Goal: Information Seeking & Learning: Check status

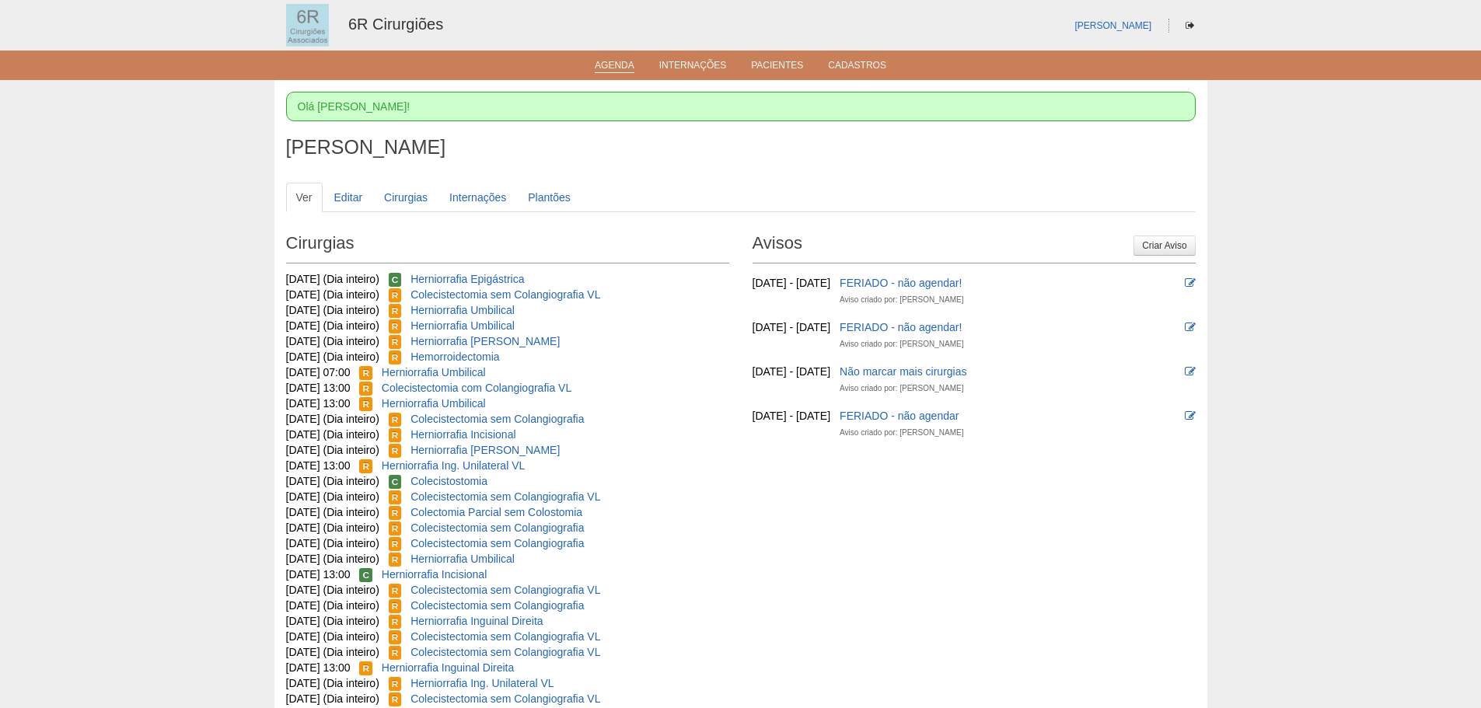
click at [606, 65] on link "Agenda" at bounding box center [615, 66] width 40 height 13
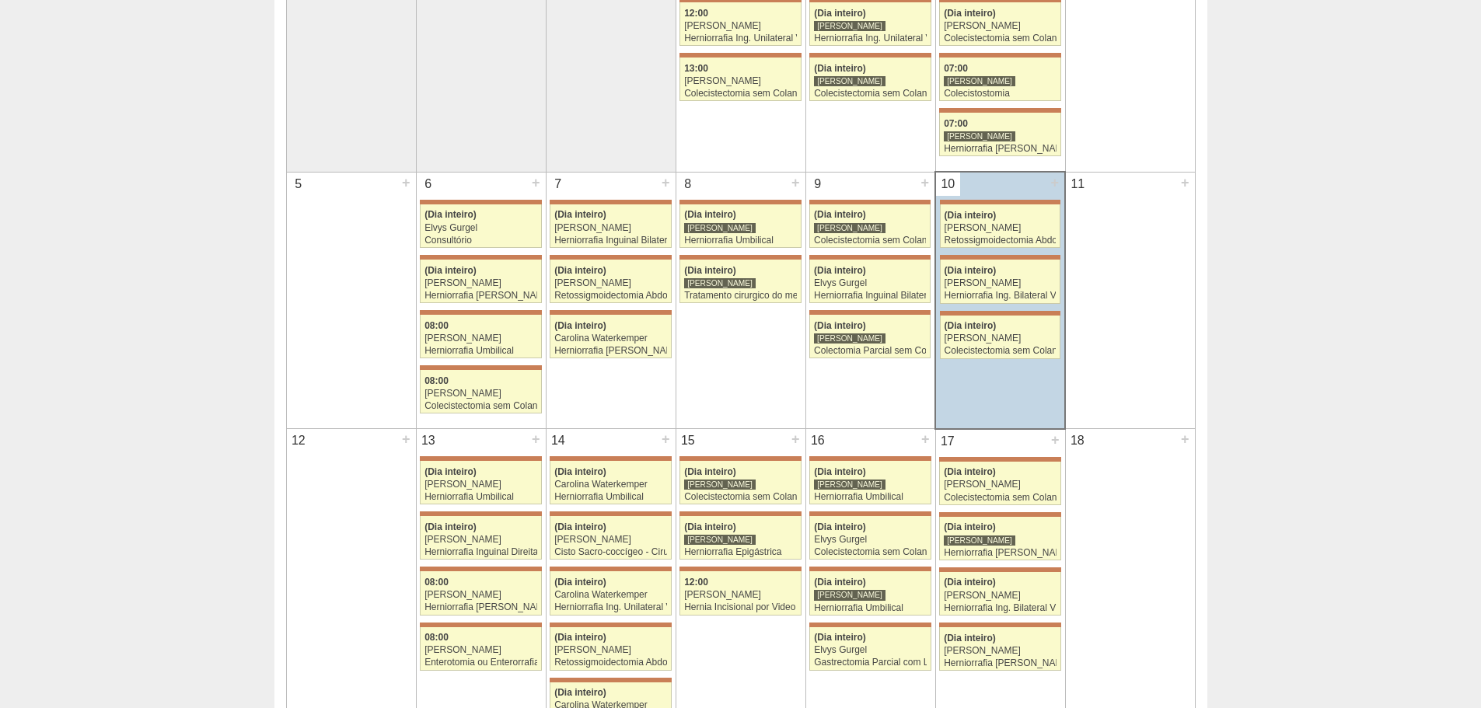
scroll to position [622, 0]
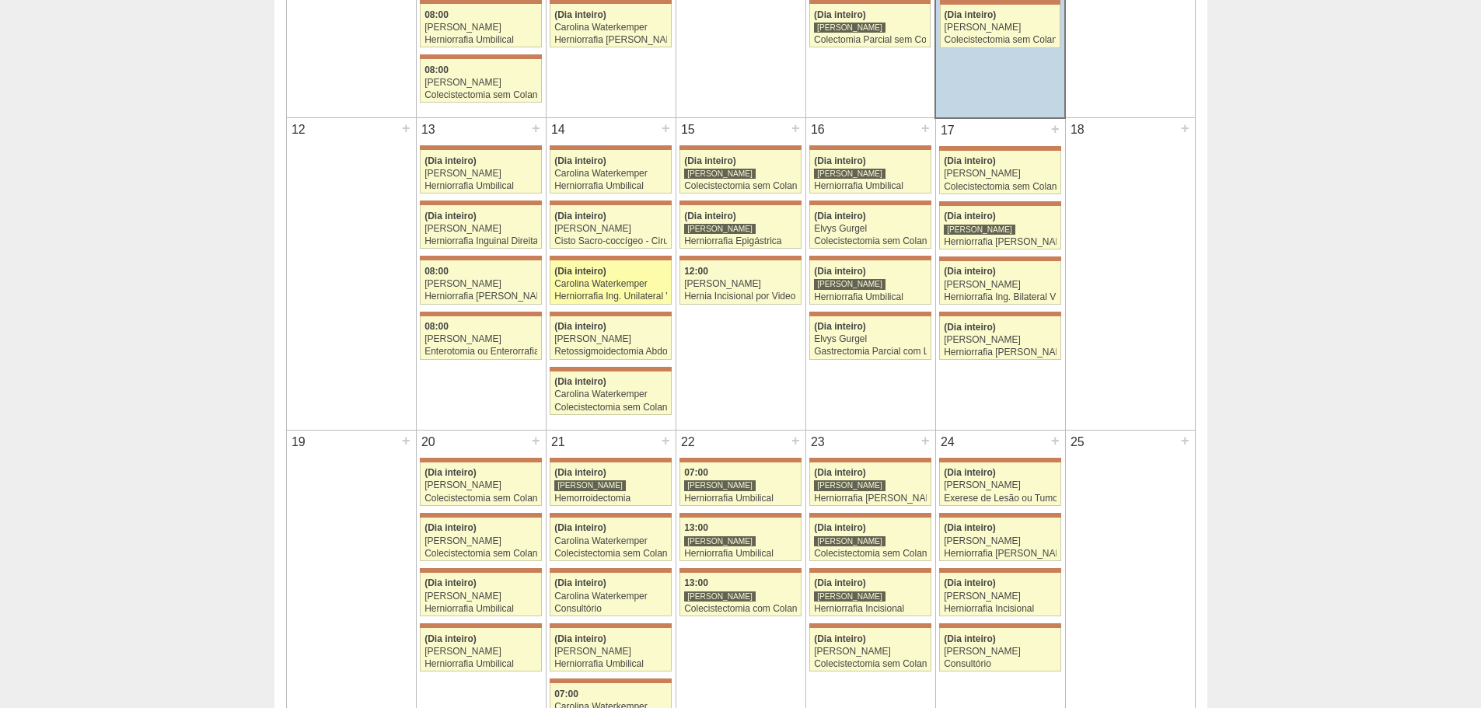
click at [638, 302] on div "Herniorrafia Ing. Unilateral VL" at bounding box center [610, 296] width 113 height 10
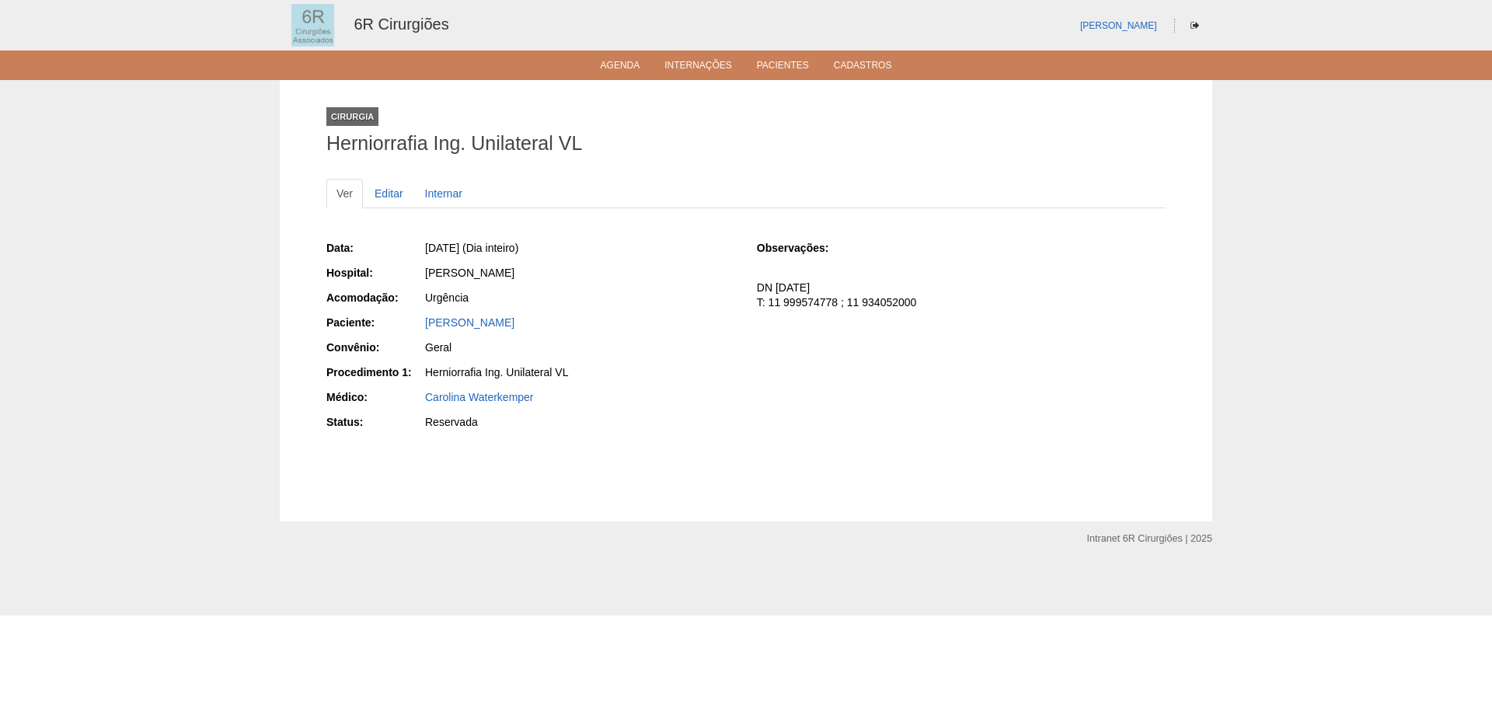
drag, startPoint x: 574, startPoint y: 325, endPoint x: 423, endPoint y: 326, distance: 150.8
click at [423, 326] on div "Paciente: MARIA TEREZINHA RODRIGUES" at bounding box center [530, 324] width 409 height 19
copy div "Paciente: MARIA TEREZINHA RODRIGUES"
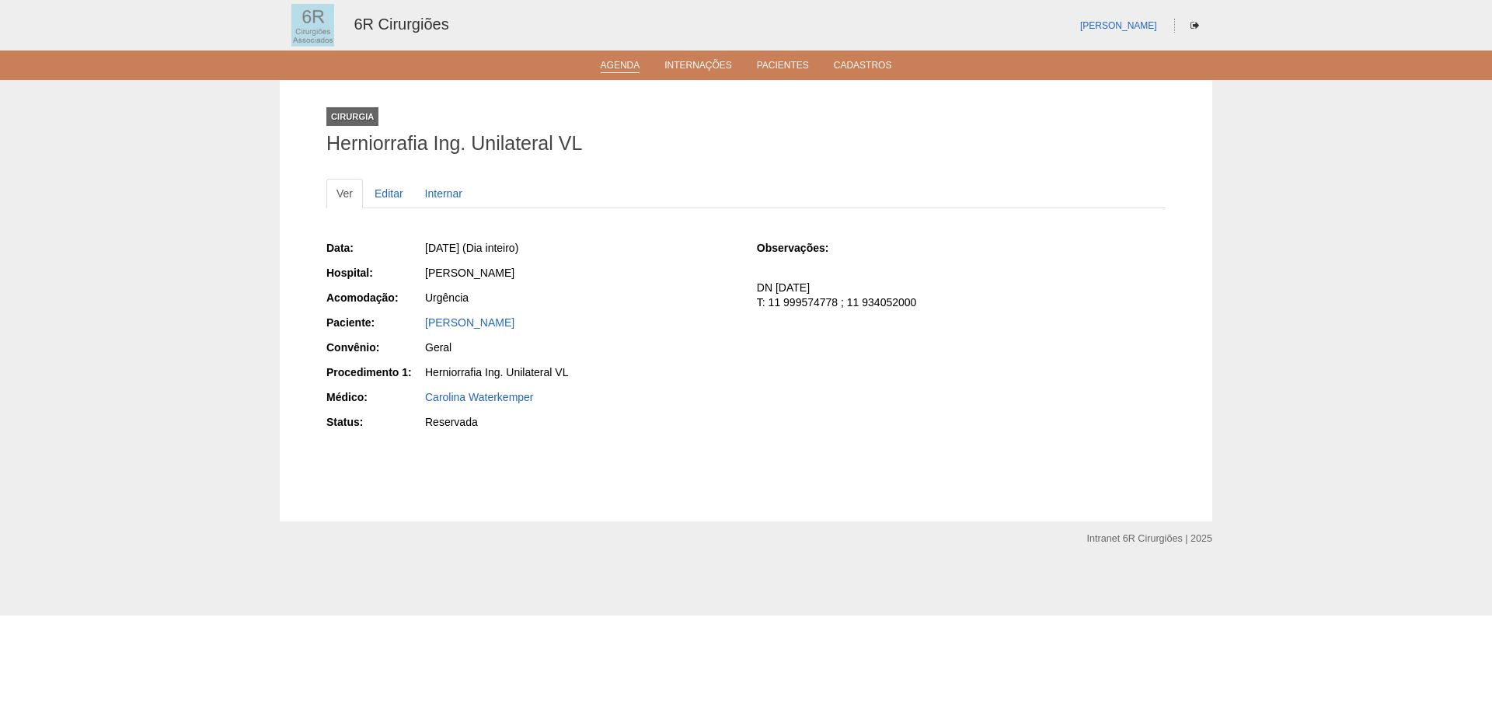
click at [644, 67] on li "Agenda" at bounding box center [620, 64] width 61 height 12
click at [630, 68] on link "Agenda" at bounding box center [621, 66] width 40 height 13
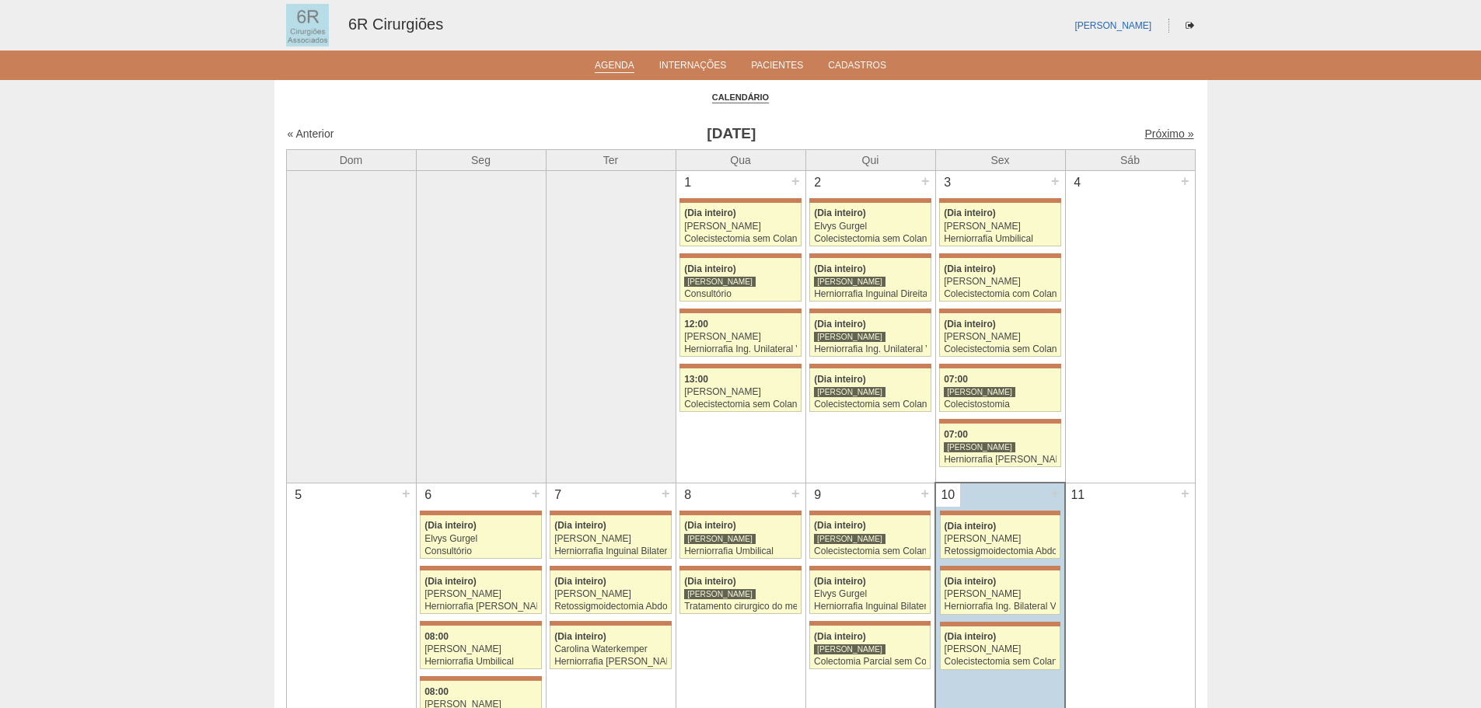
click at [1146, 135] on link "Próximo »" at bounding box center [1168, 133] width 49 height 12
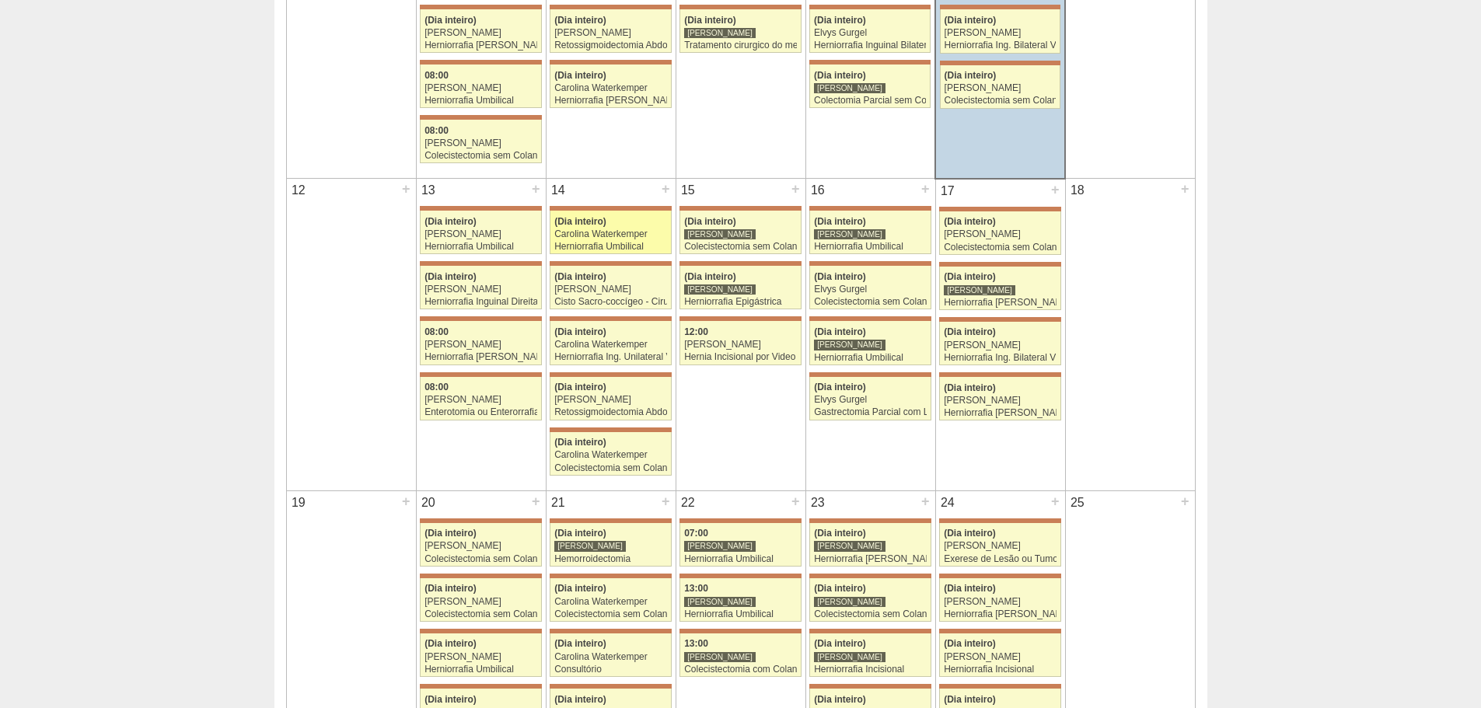
scroll to position [466, 0]
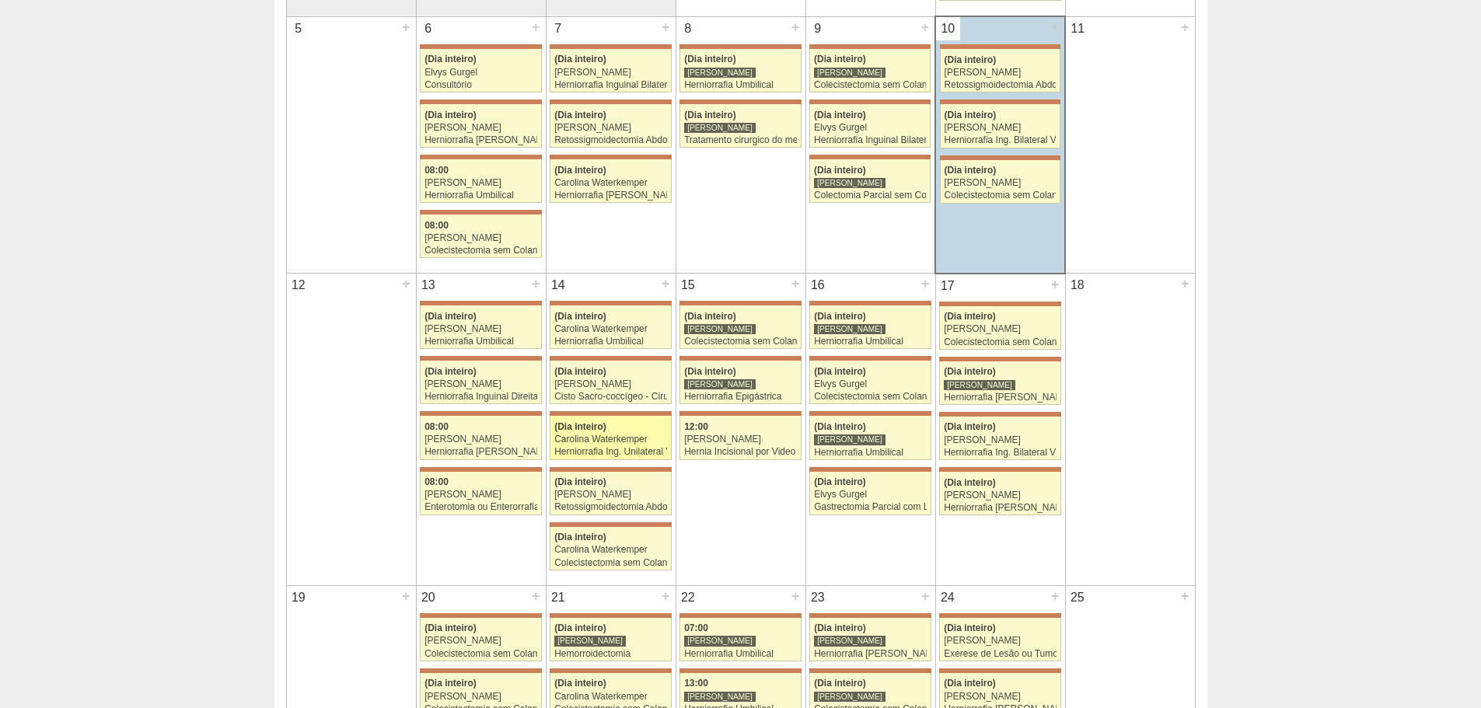
click at [599, 440] on div "Carolina Waterkemper" at bounding box center [610, 439] width 113 height 10
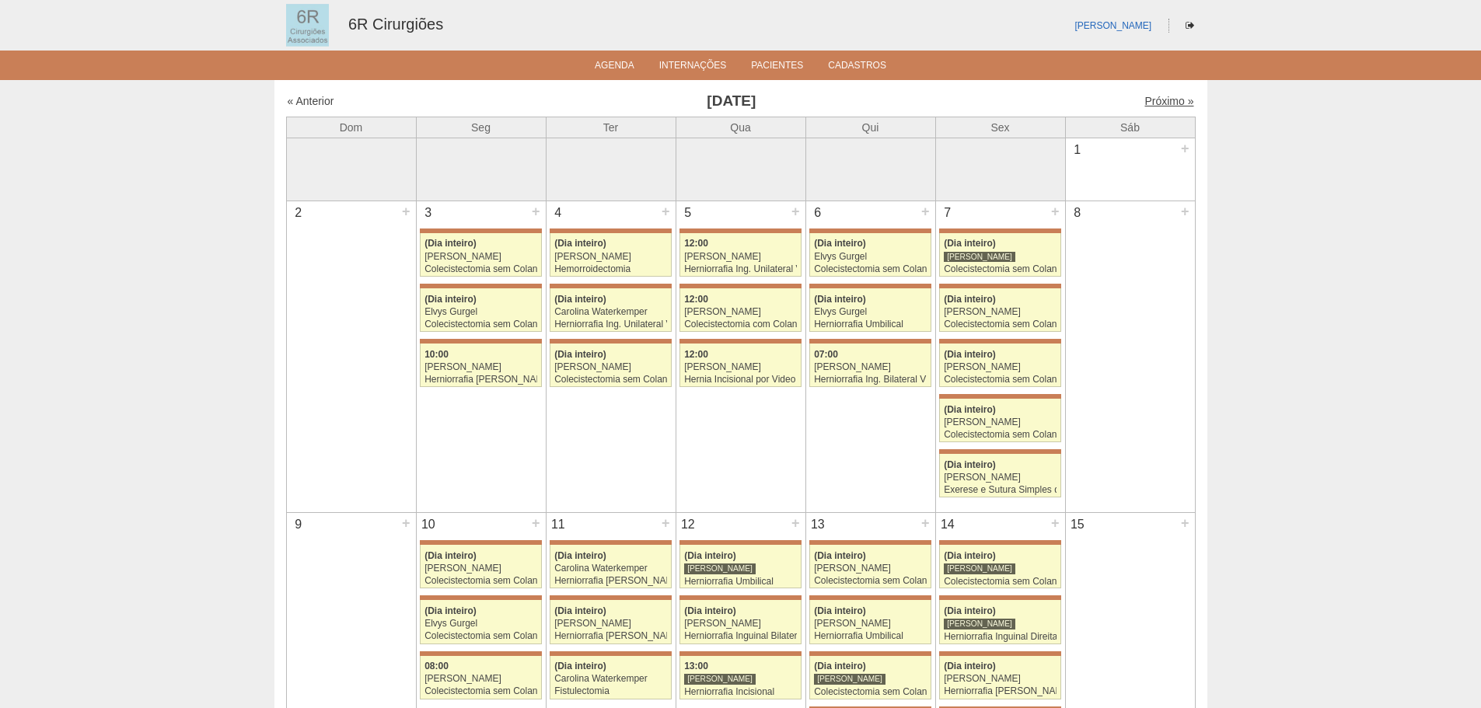
click at [1151, 104] on link "Próximo »" at bounding box center [1168, 101] width 49 height 12
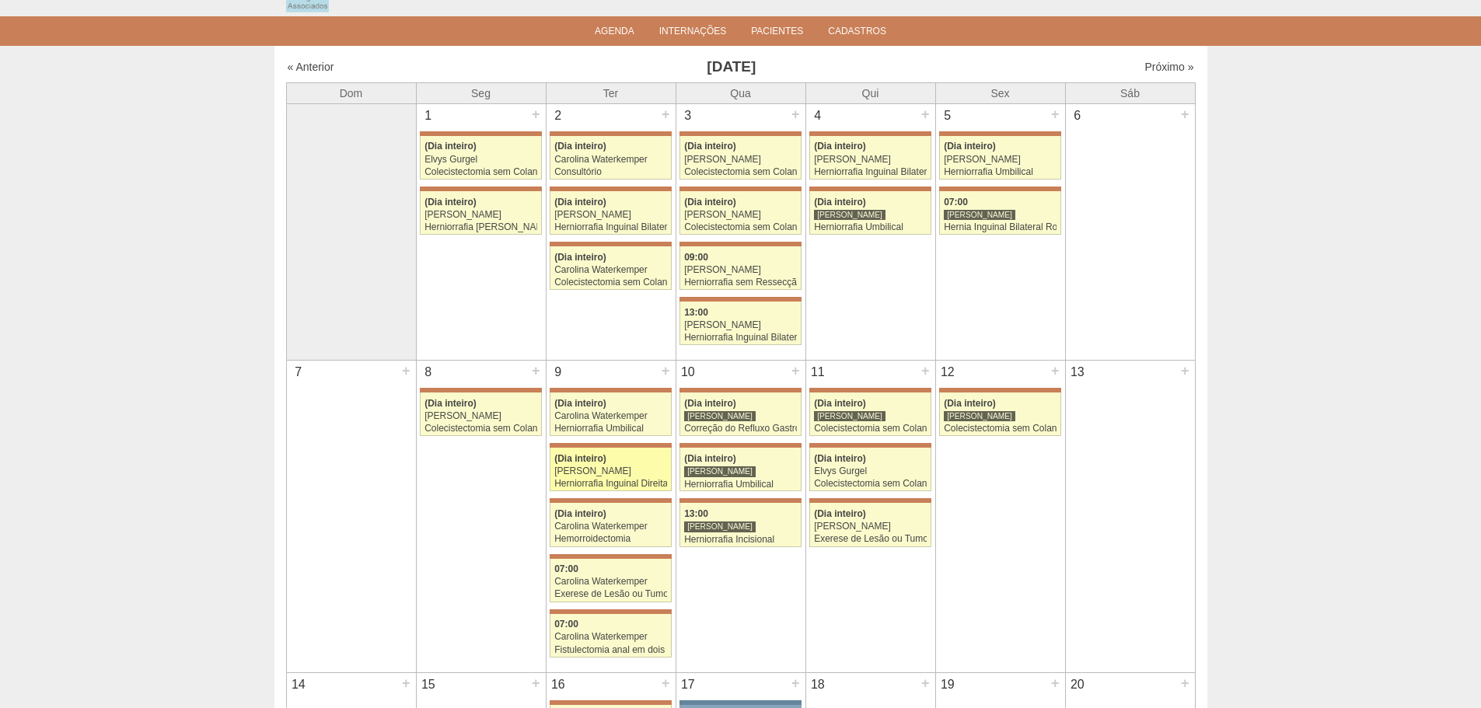
scroll to position [30, 0]
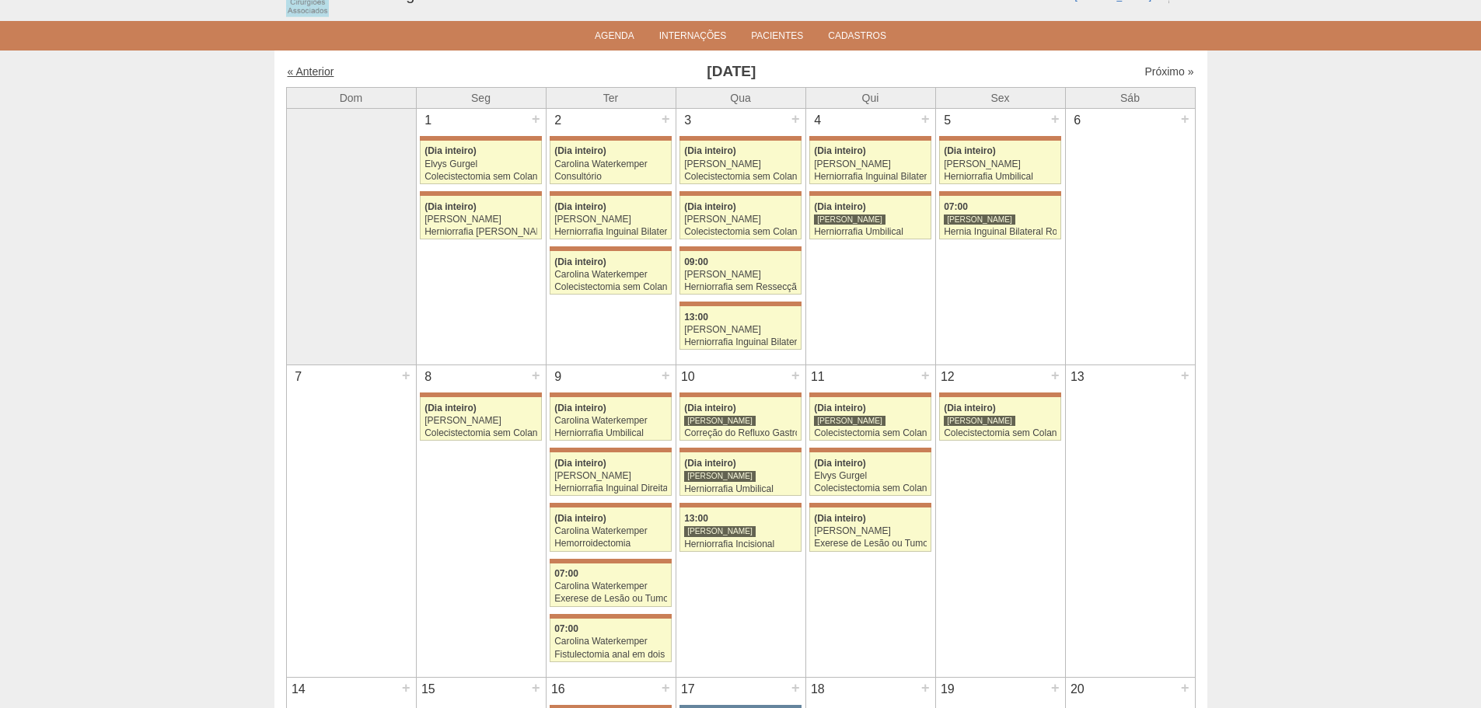
click at [316, 72] on link "« Anterior" at bounding box center [311, 71] width 47 height 12
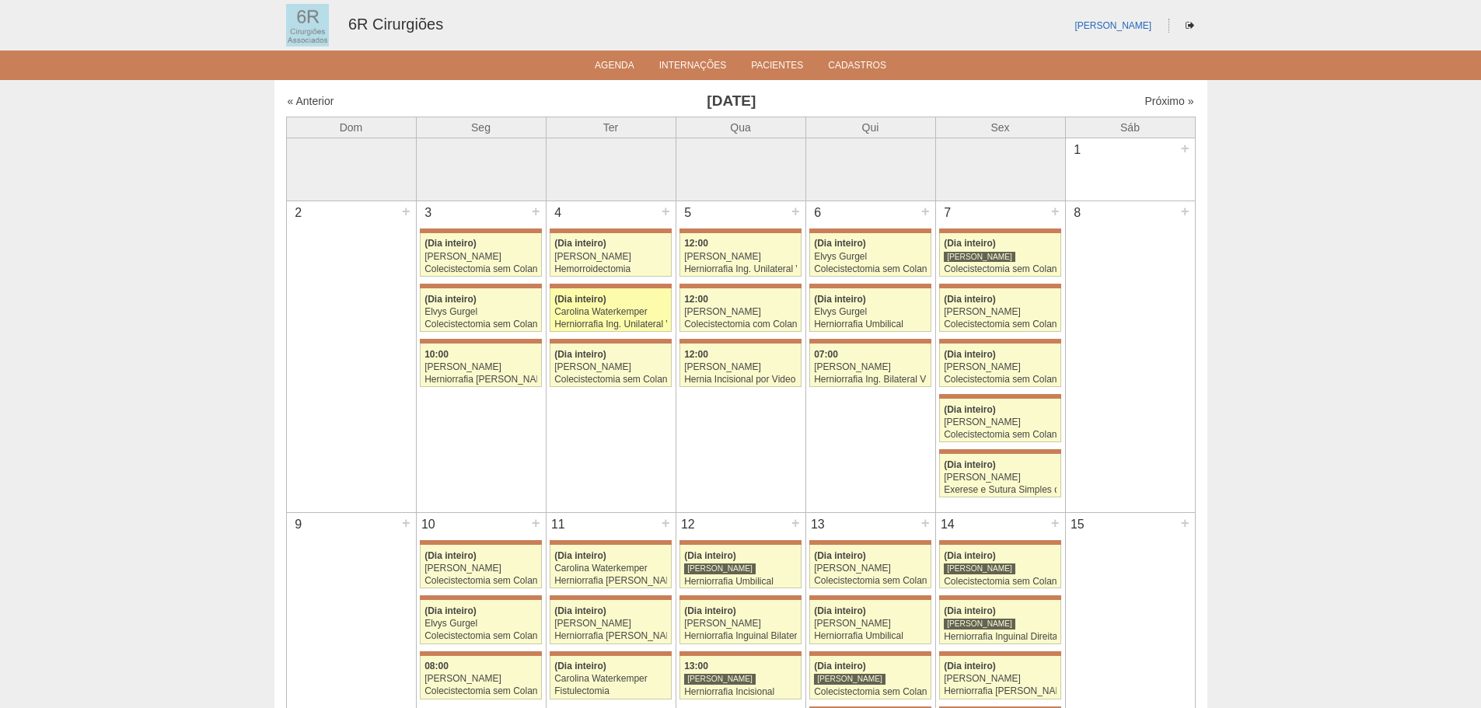
click at [609, 289] on link "71681 Bruno Bulisani (Dia inteiro) Carolina Waterkemper Herniorrafia Ing. Unila…" at bounding box center [610, 310] width 121 height 44
